Goal: Navigation & Orientation: Find specific page/section

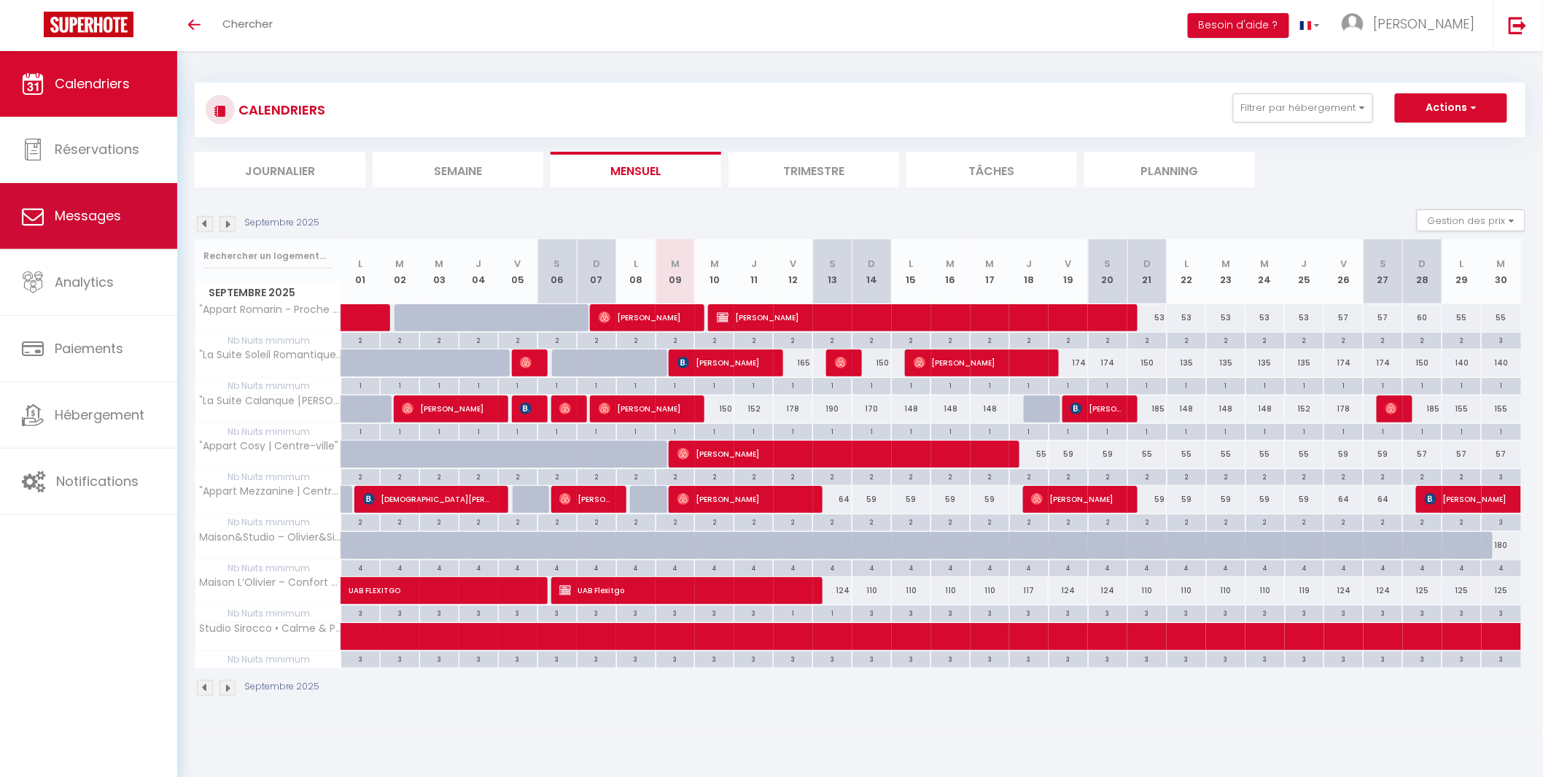
click at [69, 233] on link "Messages" at bounding box center [88, 216] width 177 height 66
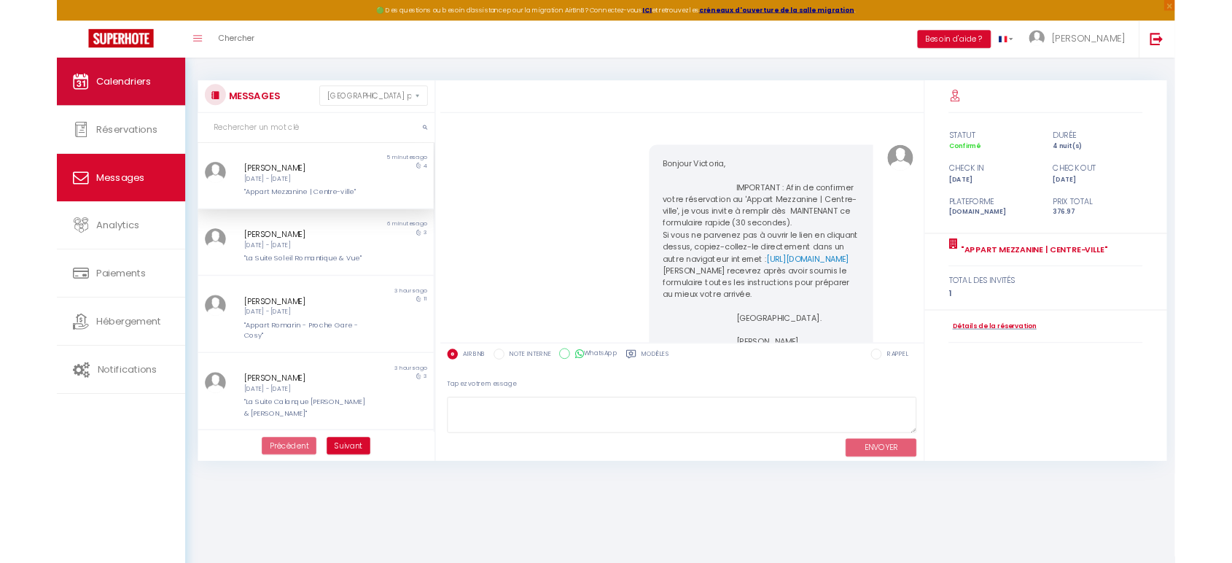
scroll to position [2404, 0]
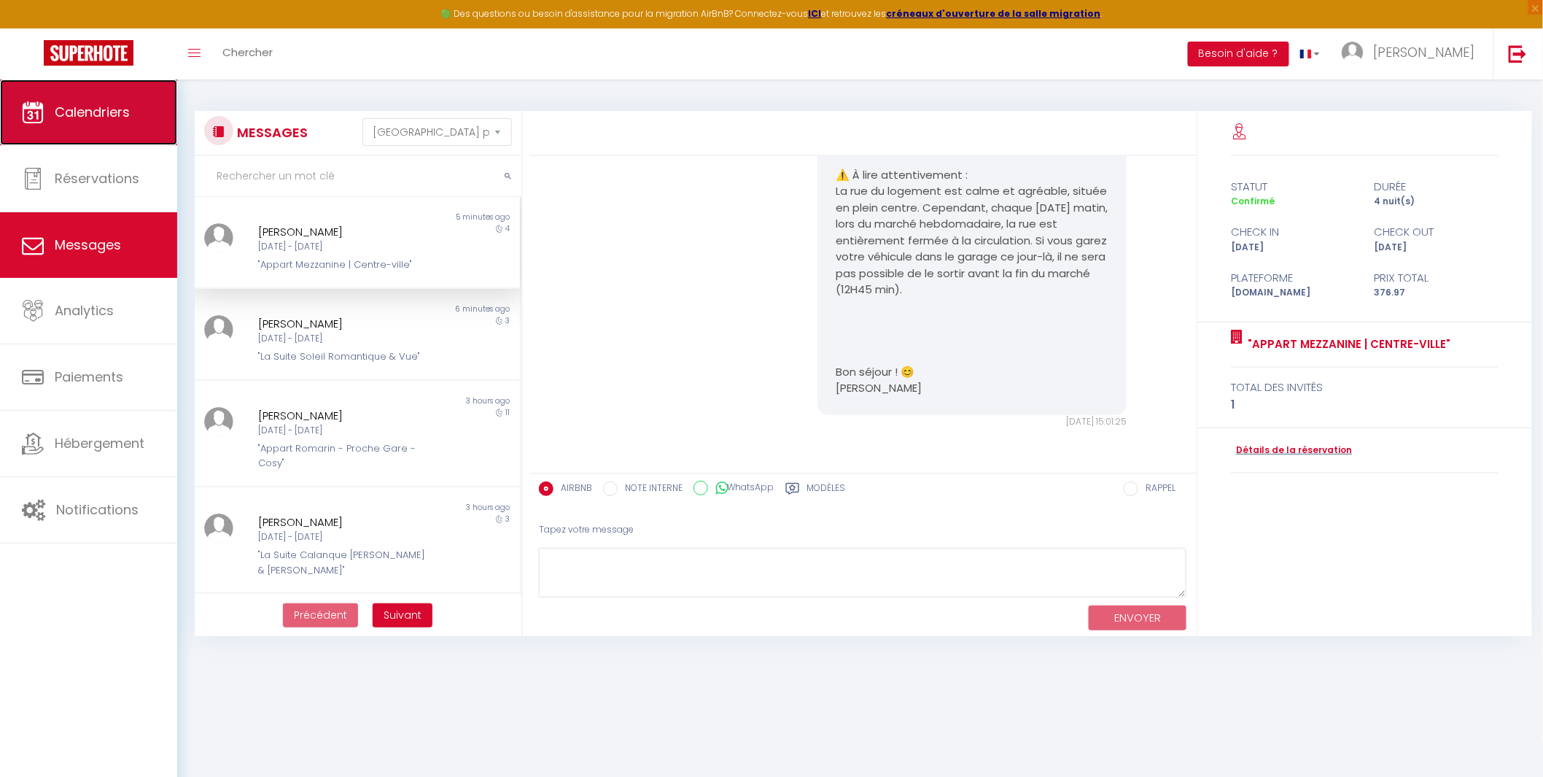
click at [83, 105] on span "Calendriers" at bounding box center [92, 112] width 75 height 18
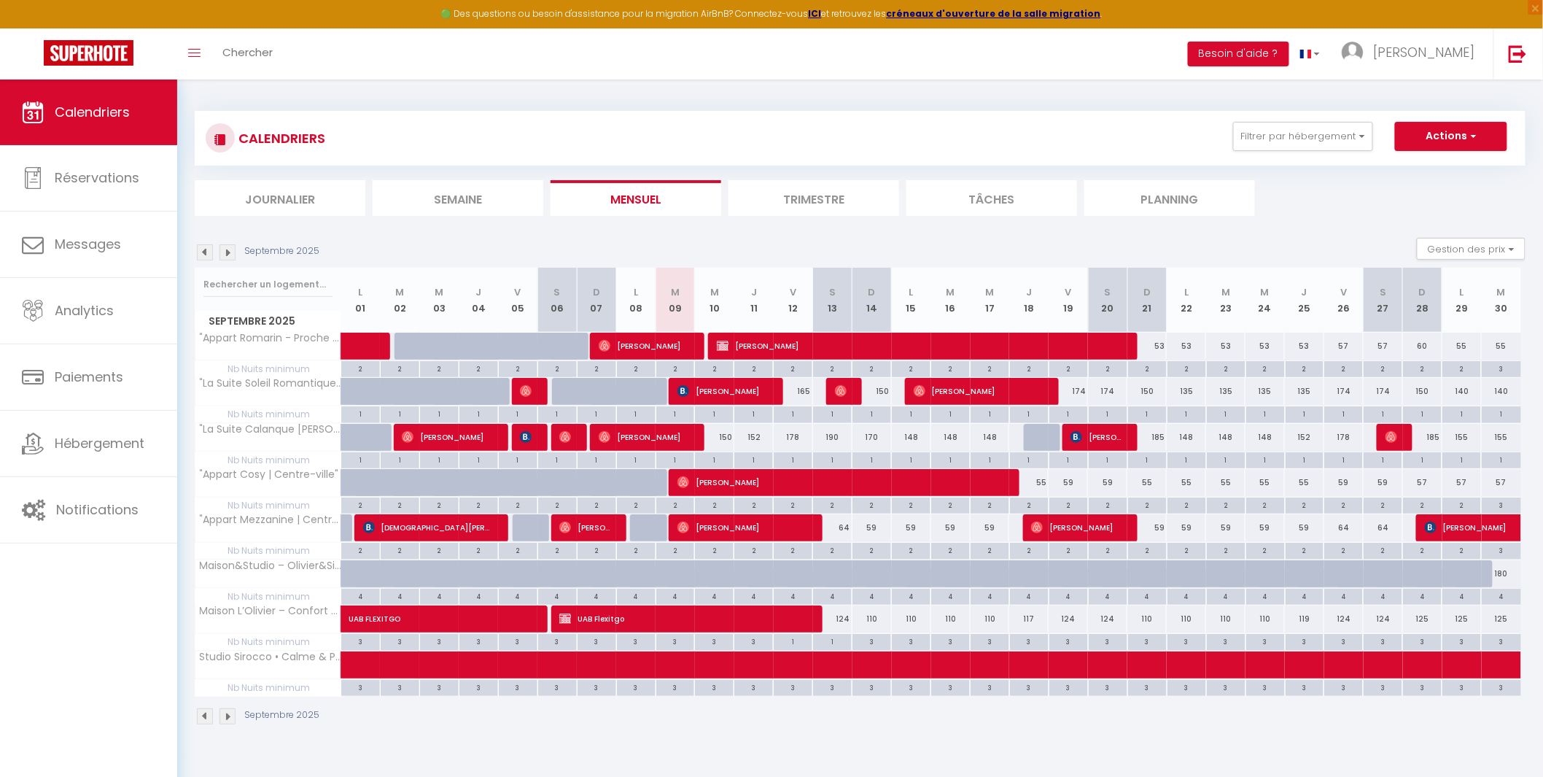
click at [226, 254] on img at bounding box center [227, 252] width 16 height 16
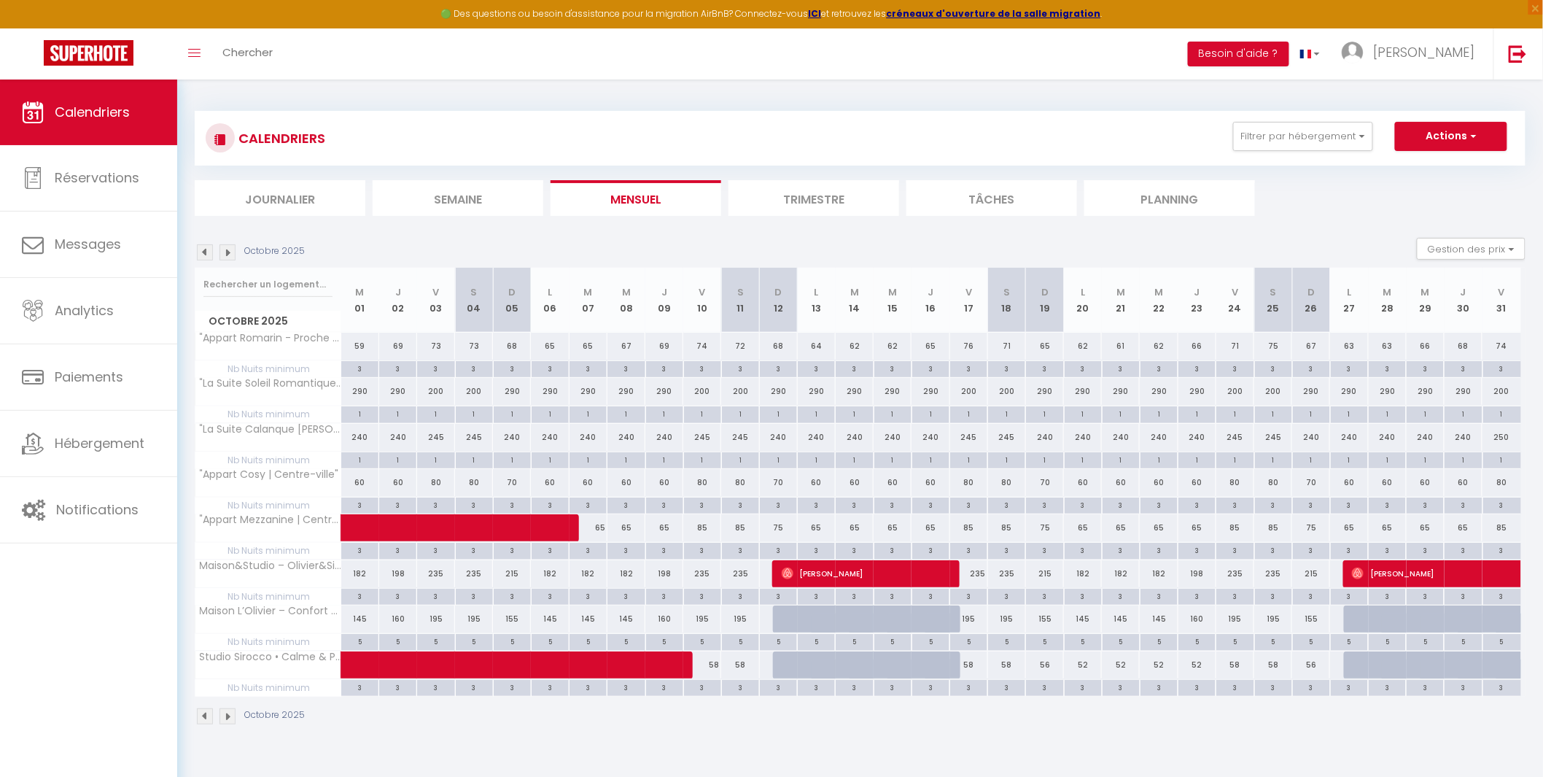
click at [226, 254] on img at bounding box center [227, 252] width 16 height 16
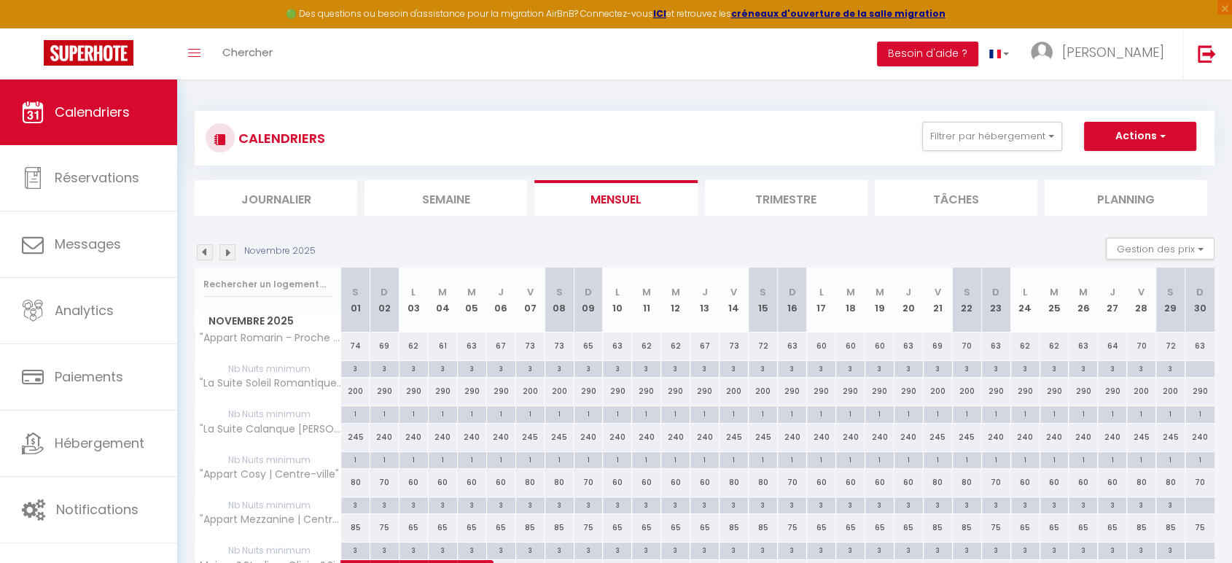
click at [206, 257] on img at bounding box center [205, 252] width 16 height 16
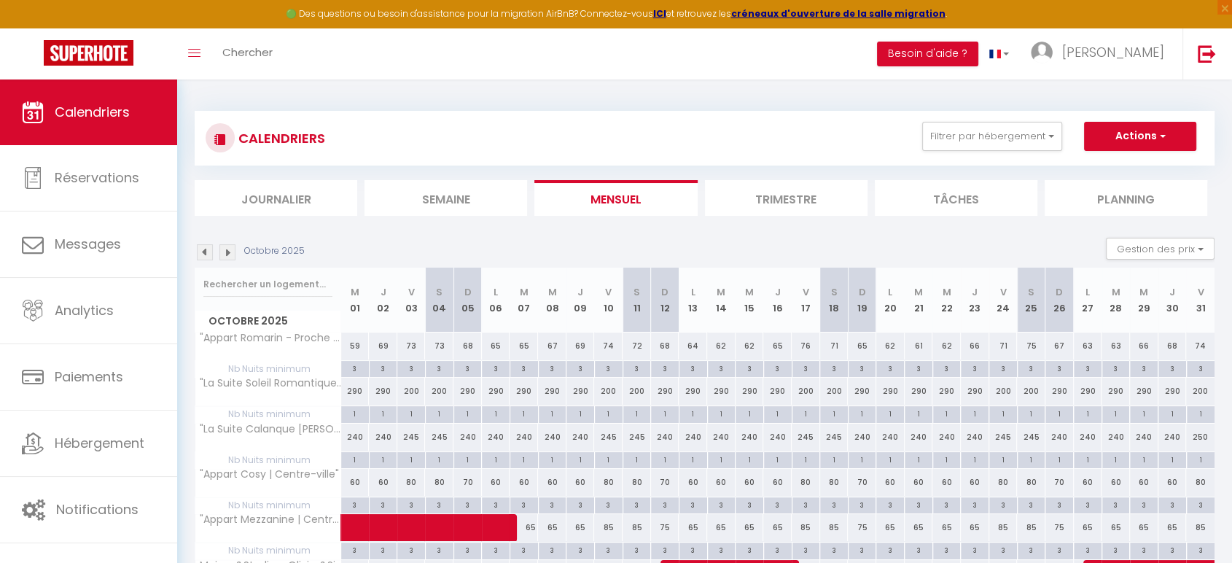
click at [206, 257] on img at bounding box center [205, 252] width 16 height 16
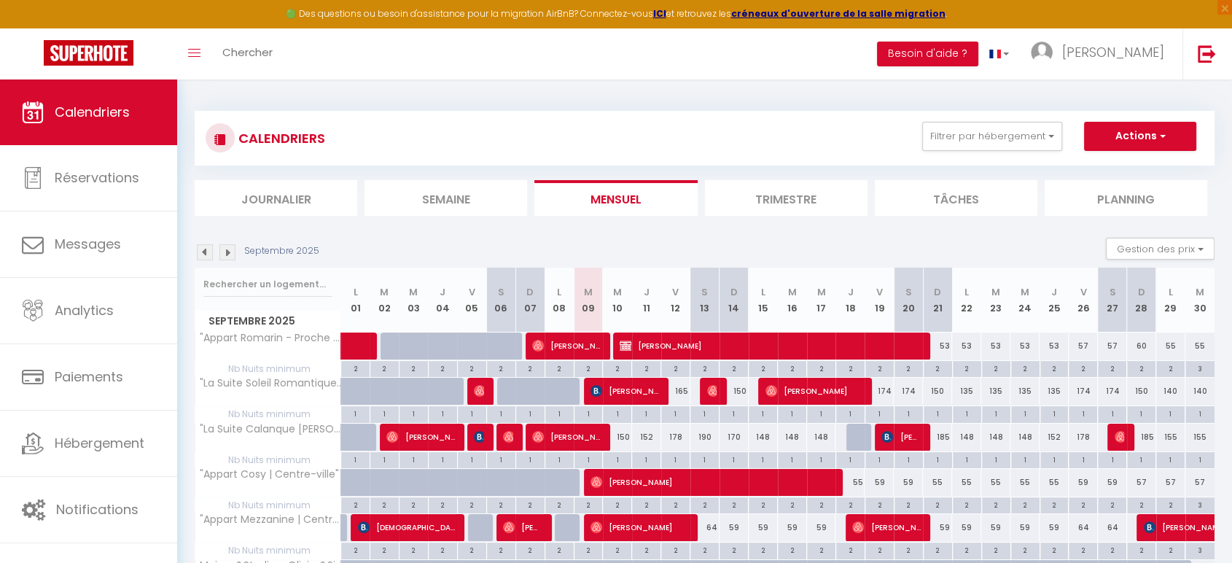
click at [225, 255] on img at bounding box center [227, 252] width 16 height 16
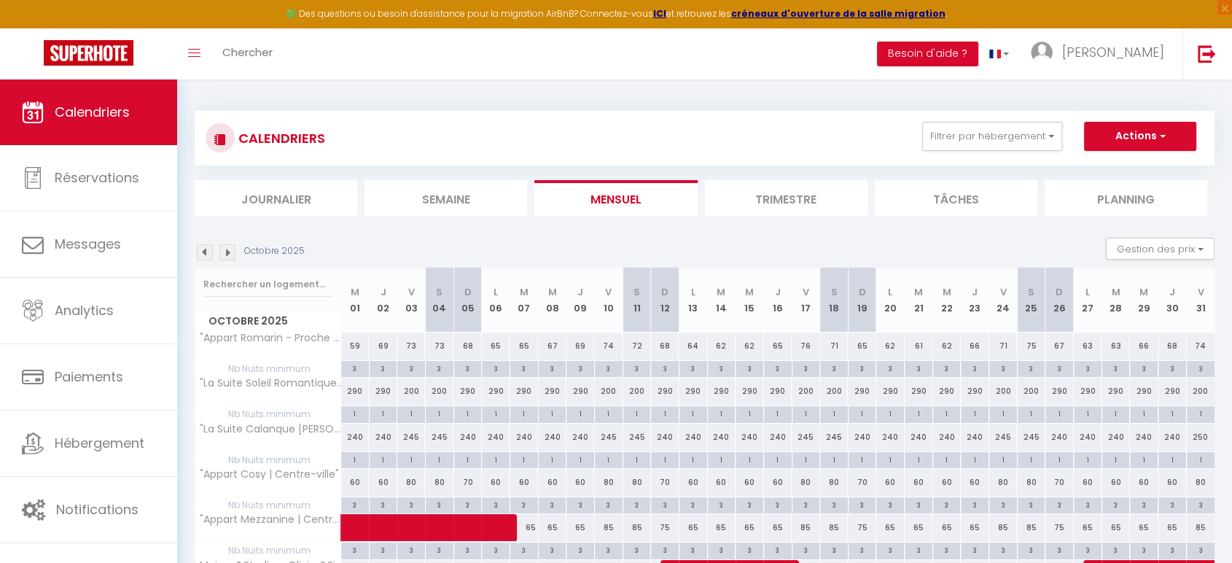
click at [225, 255] on img at bounding box center [227, 252] width 16 height 16
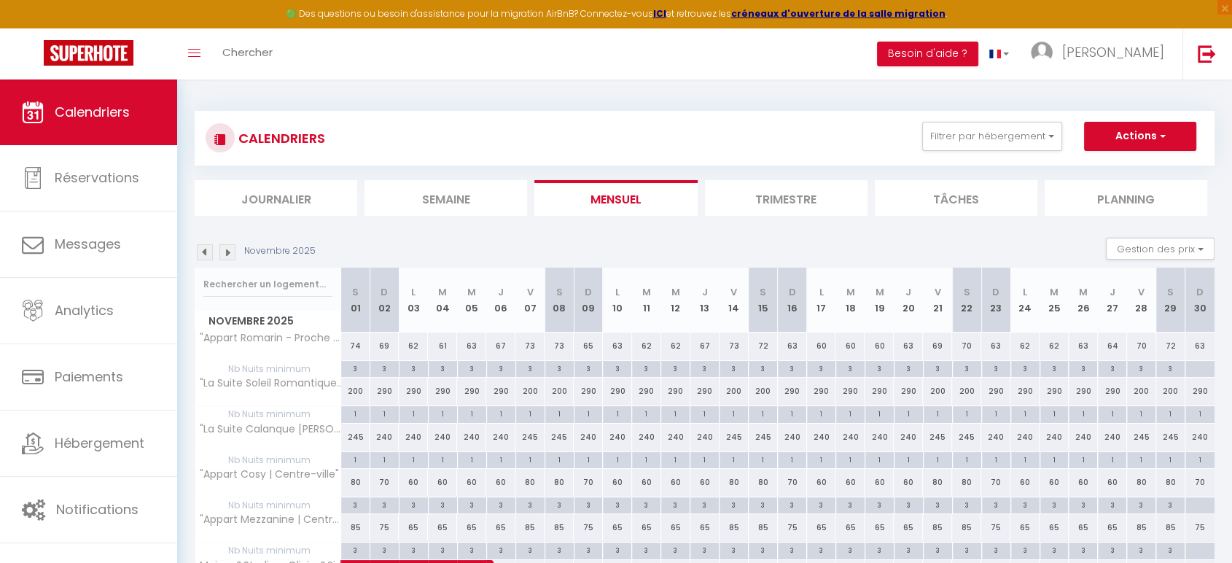
click at [225, 255] on img at bounding box center [227, 252] width 16 height 16
